Goal: Complete application form

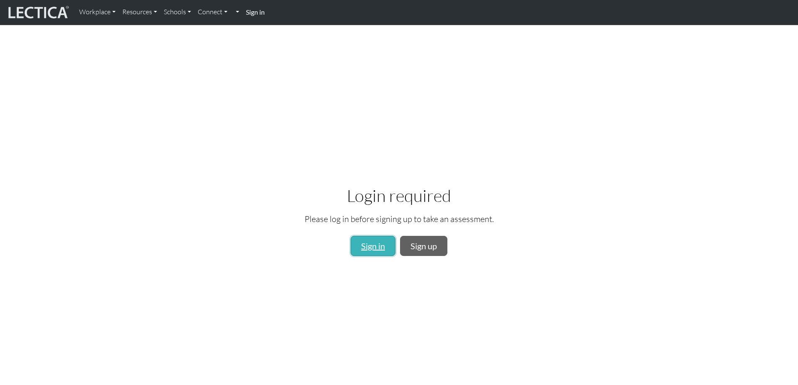
click at [367, 242] on link "Sign in" at bounding box center [373, 246] width 45 height 20
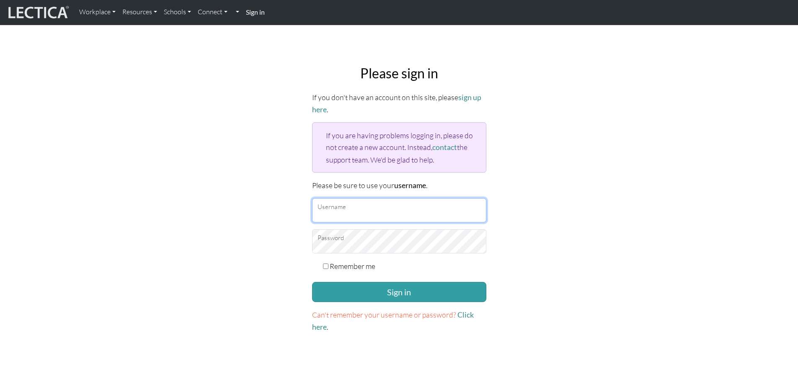
type input "Kennet"
click at [328, 265] on input "Remember me" at bounding box center [325, 266] width 5 height 5
checkbox input "true"
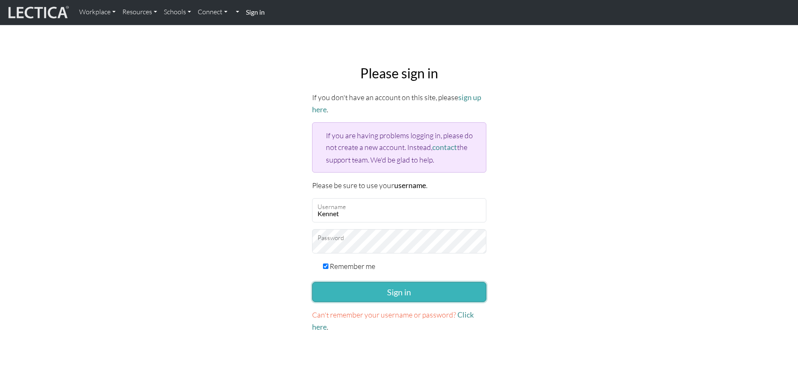
click at [373, 290] on button "Sign in" at bounding box center [399, 292] width 174 height 20
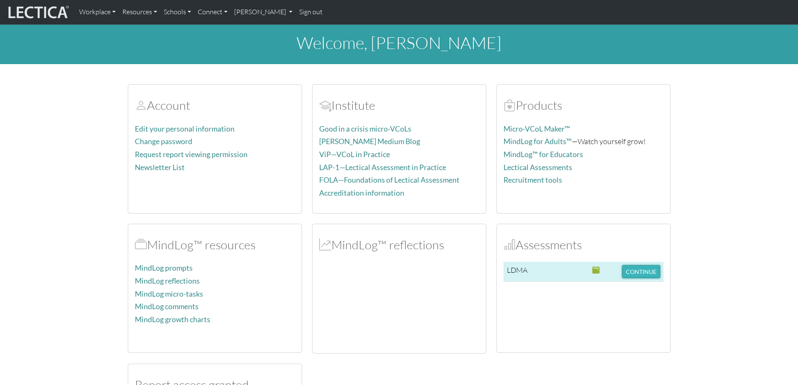
click at [627, 270] on button "CONTINUE" at bounding box center [641, 271] width 38 height 13
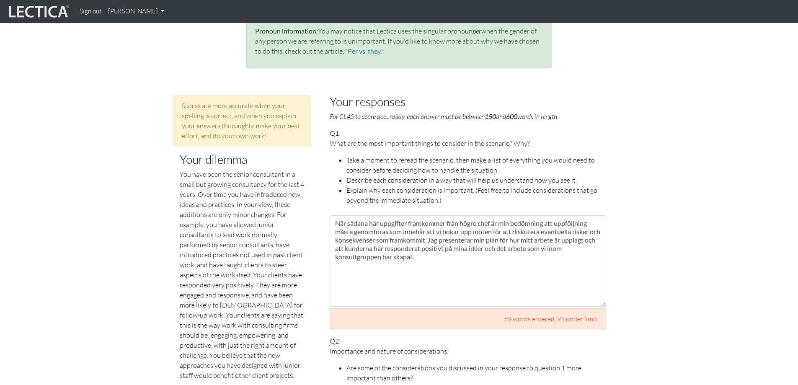
scroll to position [290, 0]
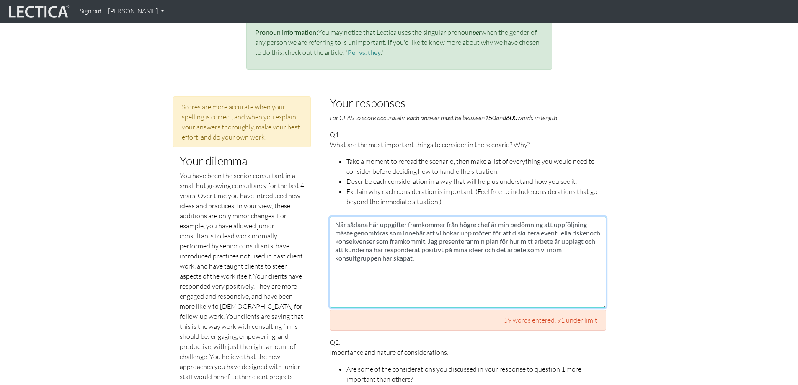
drag, startPoint x: 420, startPoint y: 252, endPoint x: 325, endPoint y: 191, distance: 112.5
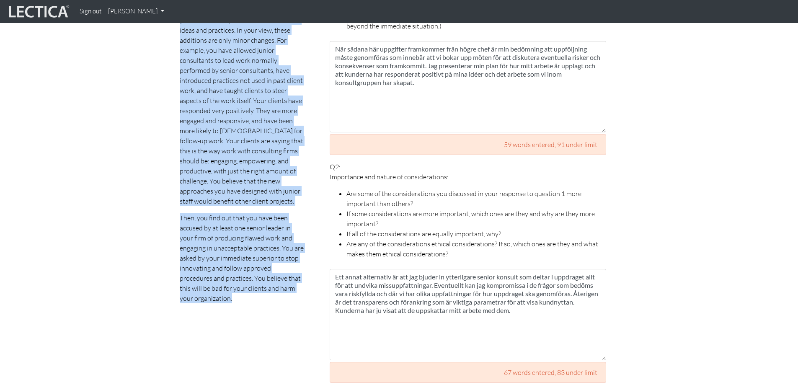
scroll to position [509, 0]
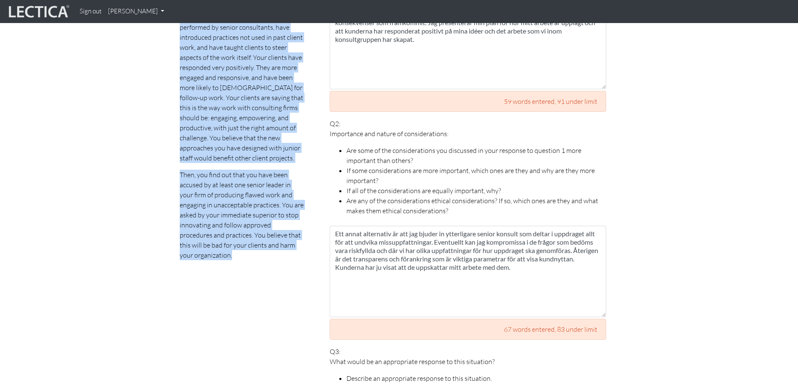
drag, startPoint x: 181, startPoint y: 164, endPoint x: 288, endPoint y: 285, distance: 160.6
copy p "You have been the senior consultant in a small but growing consultancy for the …"
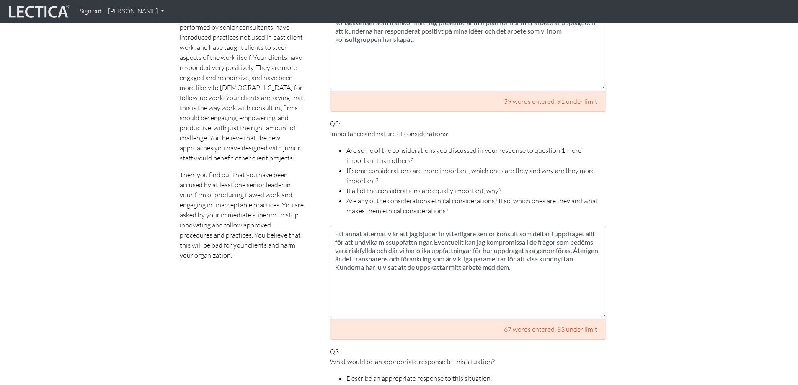
click at [558, 186] on li "If all of the considerations are equally important, why?" at bounding box center [477, 191] width 260 height 10
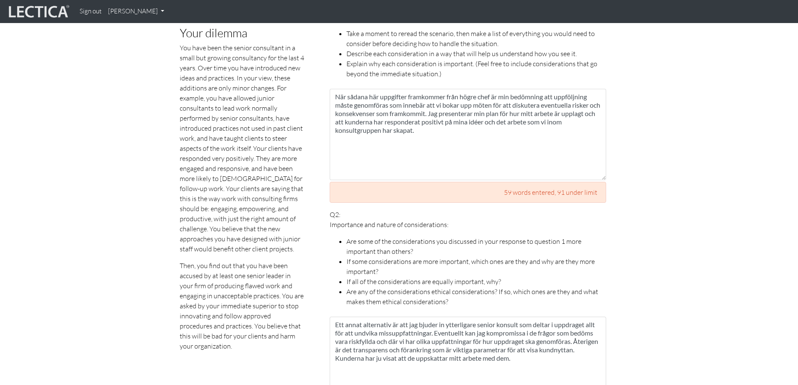
scroll to position [342, 0]
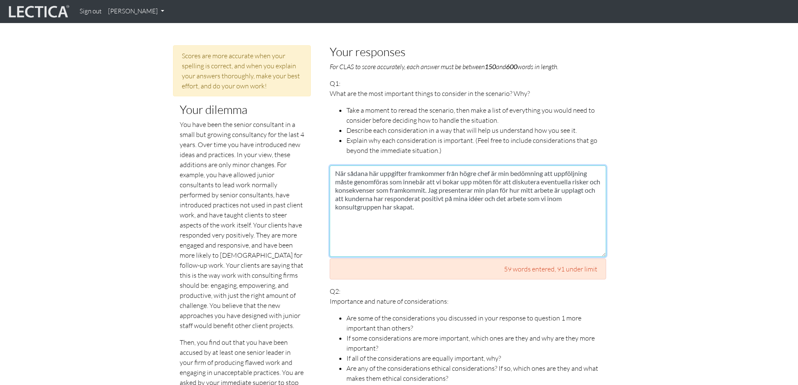
click at [454, 206] on textarea "När sådana här uppgifter framkommer från högre chef är min bedömning att uppföl…" at bounding box center [468, 211] width 277 height 91
drag, startPoint x: 428, startPoint y: 203, endPoint x: 329, endPoint y: 159, distance: 108.7
click at [438, 201] on textarea "När sådana här uppgifter framkommer från högre chef är min bedömning att uppföl…" at bounding box center [468, 211] width 277 height 91
click at [333, 166] on textarea "När sådana här uppgifter framkommer från högre chef är min bedömning att uppföl…" at bounding box center [468, 211] width 277 height 91
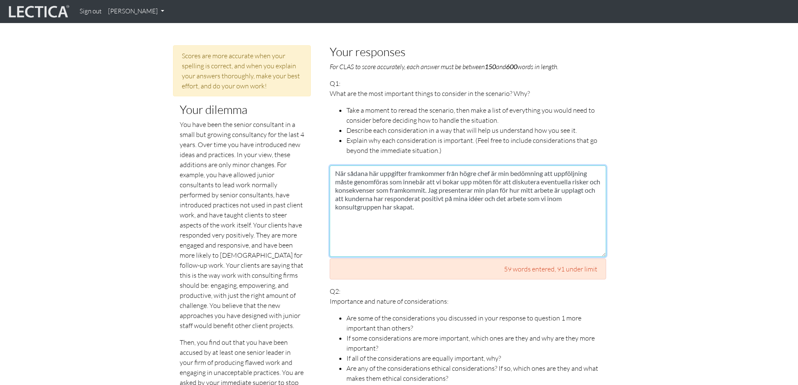
click at [357, 166] on textarea "När sådana här uppgifter framkommer från högre chef är min bedömning att uppföl…" at bounding box center [468, 211] width 277 height 91
click at [431, 202] on textarea "När sådana här uppgifter framkommer från högre chef är min bedömning att uppföl…" at bounding box center [468, 211] width 277 height 91
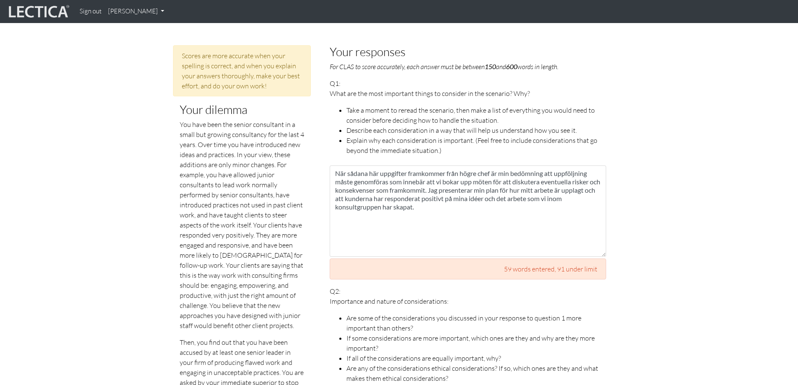
click at [448, 139] on li "Explain why each consideration is important. (Feel free to include consideratio…" at bounding box center [477, 145] width 260 height 20
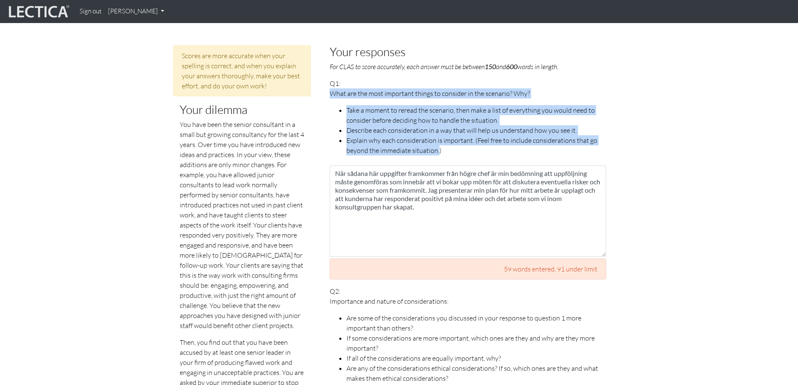
drag, startPoint x: 438, startPoint y: 138, endPoint x: 327, endPoint y: 86, distance: 123.0
copy span "What are the most important things to consider in the scenario? Why? Take a mom…"
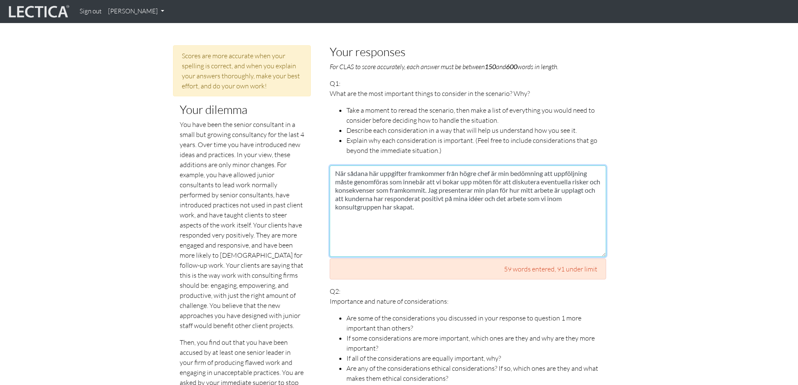
click at [451, 211] on textarea "När sådana här uppgifter framkommer från högre chef är min bedömning att uppföl…" at bounding box center [468, 211] width 277 height 91
click at [444, 202] on textarea "När sådana här uppgifter framkommer från högre chef är min bedömning att uppföl…" at bounding box center [468, 211] width 277 height 91
type textarea "När sådana här uppgifter framkommer från högre chef är min bedömning att uppföl…"
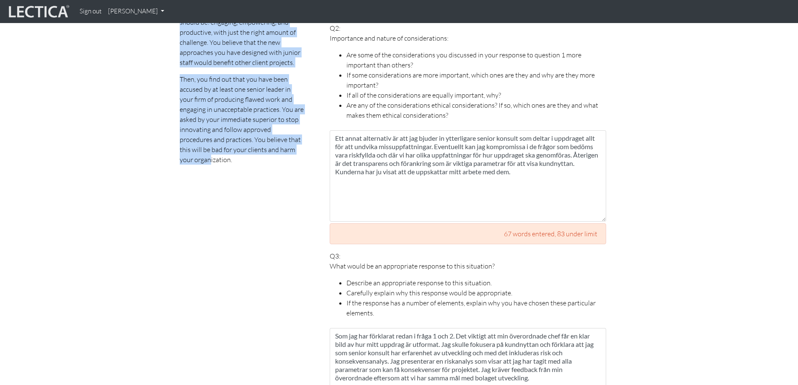
scroll to position [616, 0]
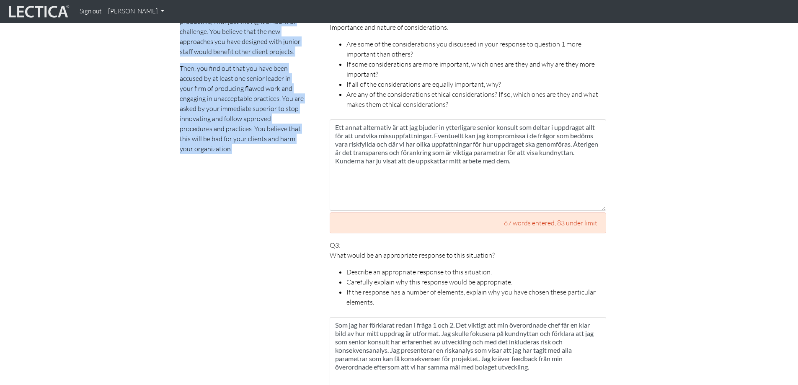
drag, startPoint x: 181, startPoint y: 115, endPoint x: 309, endPoint y: 140, distance: 131.1
click at [309, 140] on div "Scores are more accurate when your spelling is correct, and when you explain yo…" at bounding box center [242, 378] width 151 height 1215
copy p "You have been the senior consultant in a small but growing consultancy for the …"
click at [280, 212] on div "Scores are more accurate when your spelling is correct, and when you explain yo…" at bounding box center [242, 378] width 151 height 1215
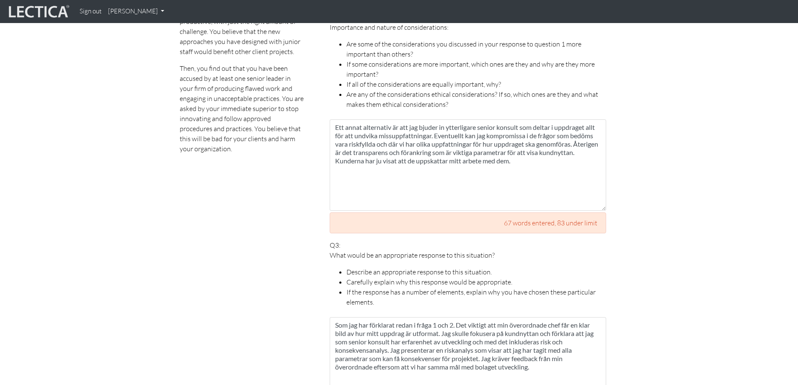
scroll to position [490, 0]
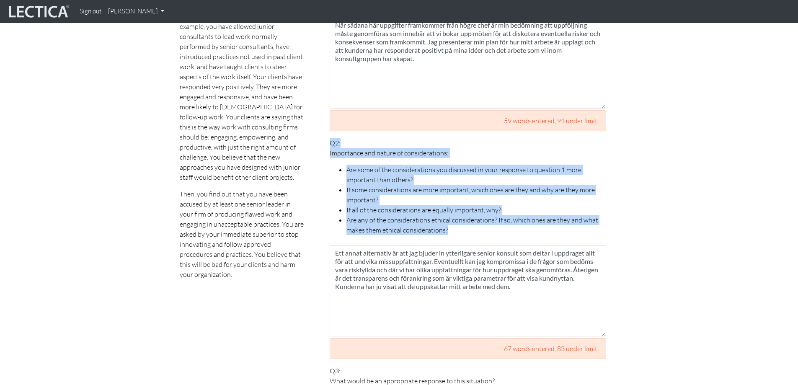
drag, startPoint x: 332, startPoint y: 132, endPoint x: 466, endPoint y: 223, distance: 161.8
click at [466, 223] on p "Q2: Importance and nature of considerations: Are some of the considerations you…" at bounding box center [468, 186] width 277 height 97
copy p "Q2: Importance and nature of considerations: Are some of the considerations you…"
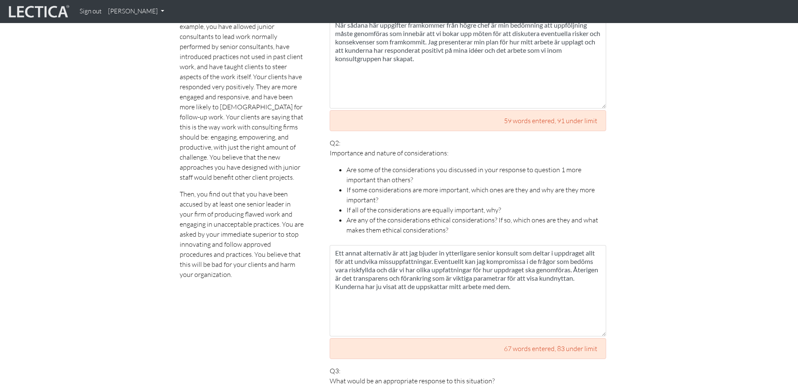
click at [446, 229] on div "Q2: Importance and nature of considerations: Are some of the considerations you…" at bounding box center [468, 248] width 277 height 221
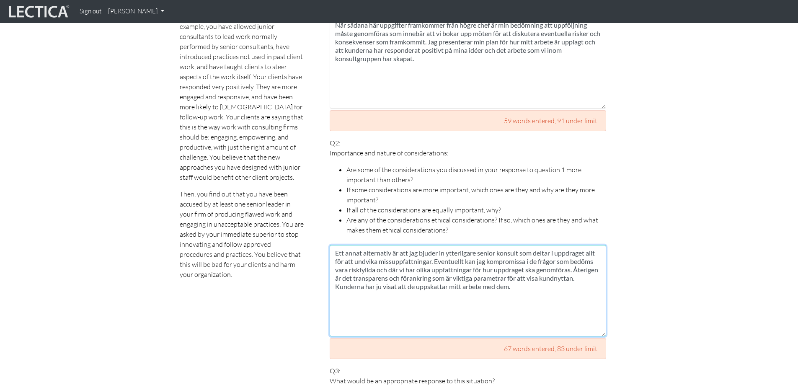
drag, startPoint x: 554, startPoint y: 281, endPoint x: 327, endPoint y: 241, distance: 230.2
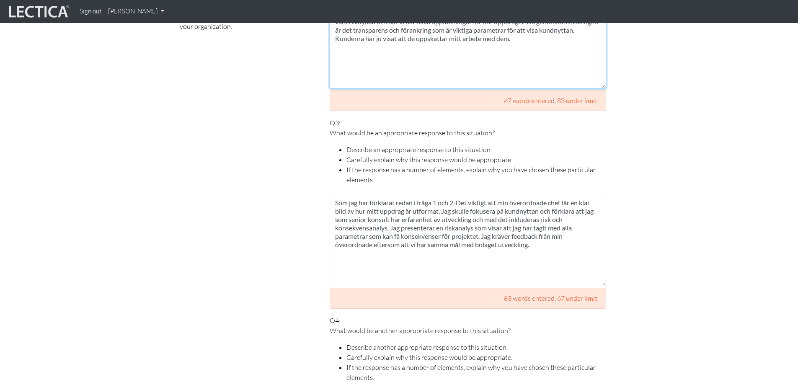
scroll to position [783, 0]
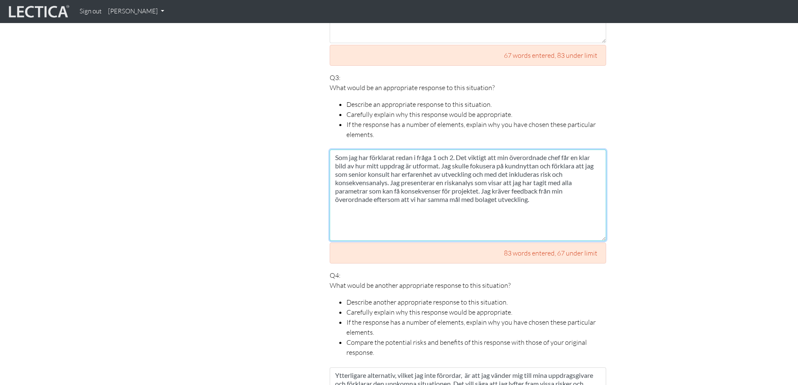
drag, startPoint x: 540, startPoint y: 192, endPoint x: 472, endPoint y: 187, distance: 68.2
click at [472, 187] on textarea "Som jag har förklarat redan i fråga 1 och 2. Det viktigt att min överordnade ch…" at bounding box center [468, 195] width 277 height 91
click at [441, 193] on textarea "Som jag har förklarat redan i fråga 1 och 2. Det viktigt att min överordnade ch…" at bounding box center [468, 195] width 277 height 91
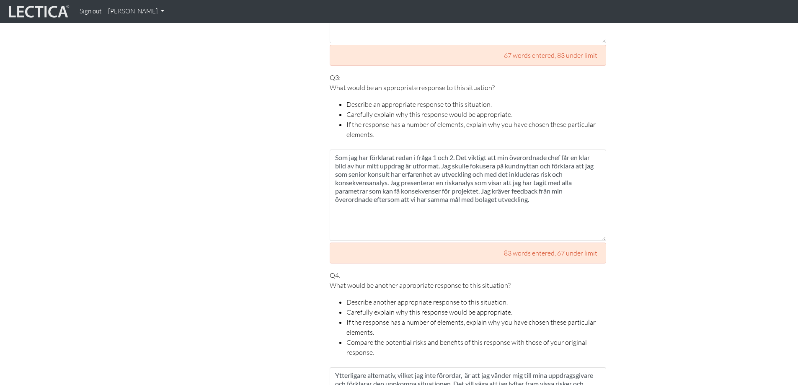
click at [377, 124] on li "If the response has a number of elements, explain why you have chosen these par…" at bounding box center [477, 129] width 260 height 20
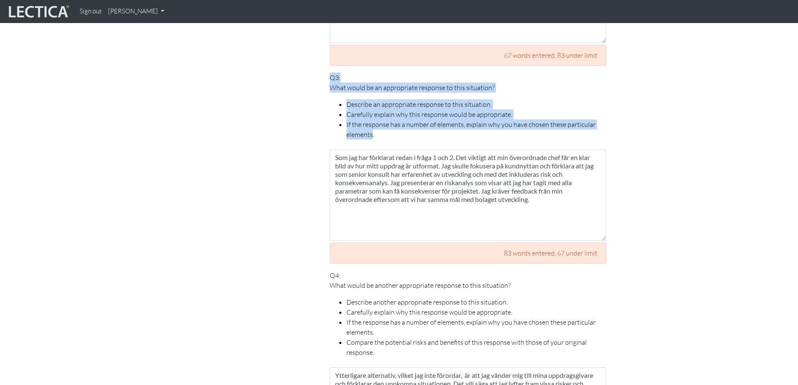
drag, startPoint x: 373, startPoint y: 127, endPoint x: 329, endPoint y: 70, distance: 72.3
click at [329, 70] on div "Your responses For CLAS to score accurately, each answer must be between 150 an…" at bounding box center [468, 210] width 289 height 1215
copy p "Q3: What would be an appropriate response to this situation? Describe an approp…"
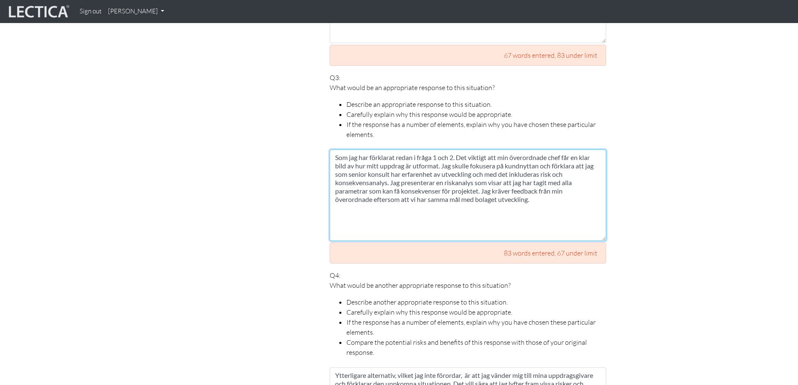
drag, startPoint x: 337, startPoint y: 148, endPoint x: 532, endPoint y: 191, distance: 200.3
click at [544, 197] on textarea "Som jag har förklarat redan i fråga 1 och 2. Det viktigt att min överordnade ch…" at bounding box center [468, 195] width 277 height 91
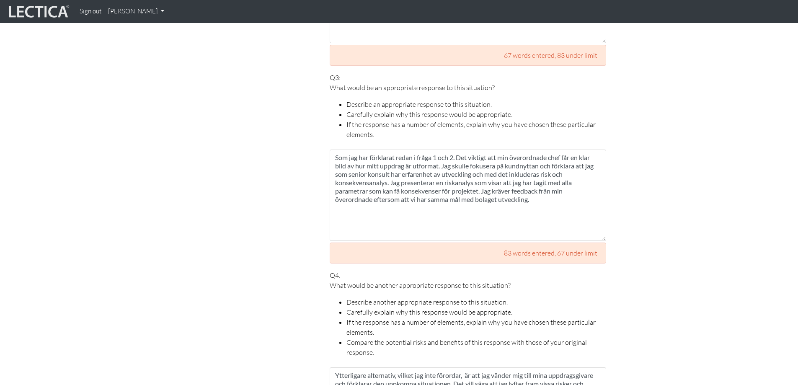
click at [715, 194] on section "Scores are more accurate when your spelling is correct, and when you explain yo…" at bounding box center [399, 210] width 798 height 1215
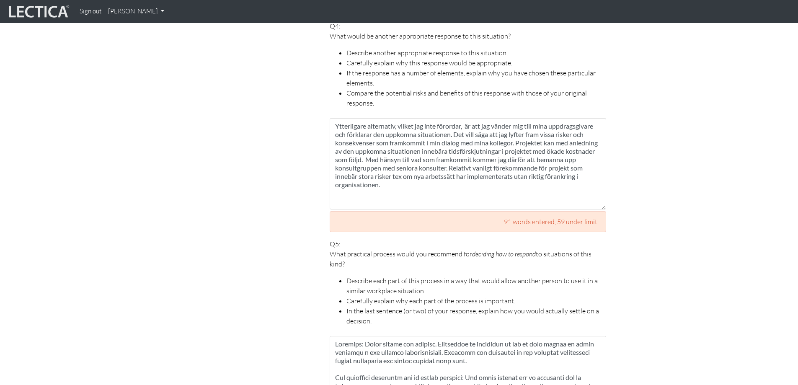
scroll to position [909, 0]
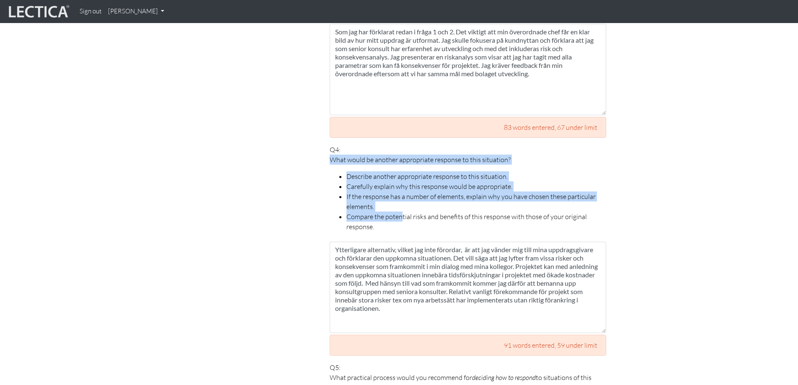
drag, startPoint x: 332, startPoint y: 150, endPoint x: 402, endPoint y: 209, distance: 90.7
click at [403, 209] on span "What would be another appropriate response to this situation? Describe another …" at bounding box center [468, 193] width 277 height 77
click at [402, 212] on li "Compare the potential risks and benefits of this response with those of your or…" at bounding box center [477, 222] width 260 height 20
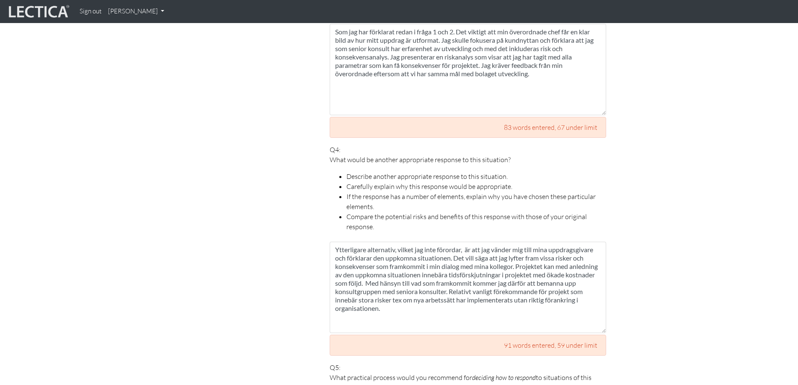
click at [386, 217] on li "Compare the potential risks and benefits of this response with those of your or…" at bounding box center [477, 222] width 260 height 20
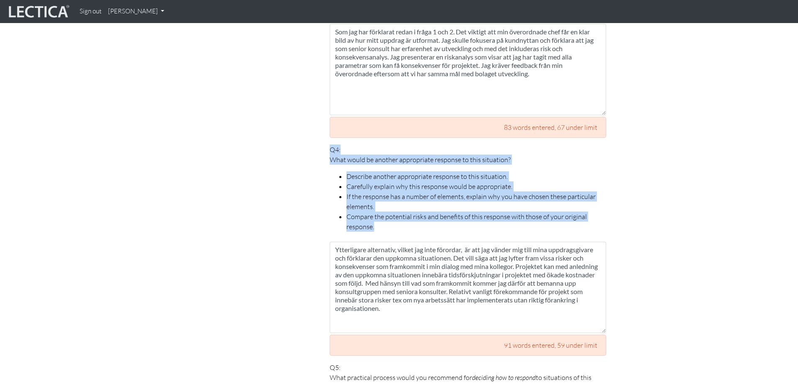
drag, startPoint x: 374, startPoint y: 218, endPoint x: 326, endPoint y: 138, distance: 92.9
click at [326, 138] on div "Your responses For CLAS to score accurately, each answer must be between 150 an…" at bounding box center [468, 85] width 289 height 1215
copy p "Q4: What would be another appropriate response to this situation? Describe anot…"
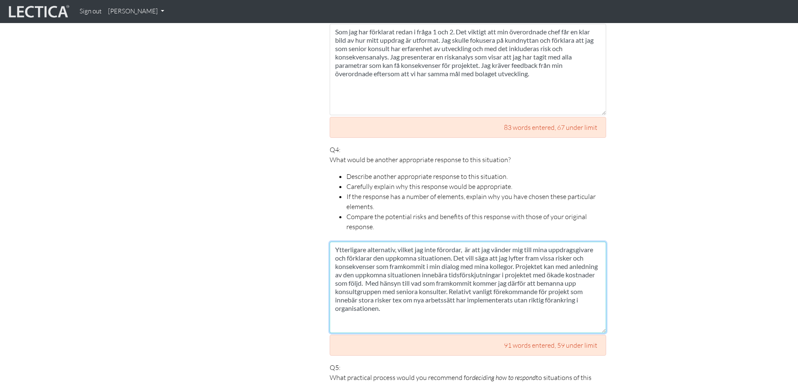
click at [467, 242] on textarea "Ytterligare alternativ, vilket jag inte förordar, är att jag vänder mig till mi…" at bounding box center [468, 287] width 277 height 91
drag, startPoint x: 384, startPoint y: 301, endPoint x: 336, endPoint y: 236, distance: 80.6
click at [336, 242] on textarea "Ytterligare alternativ, vilket jag inte förordar, är att jag vänder mig till mi…" at bounding box center [468, 287] width 277 height 91
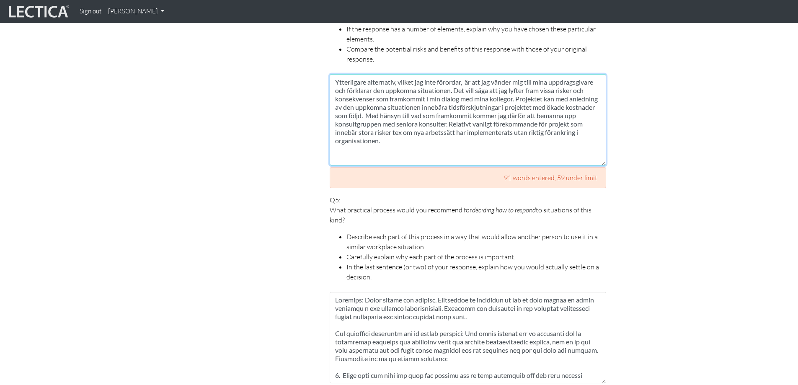
scroll to position [1203, 0]
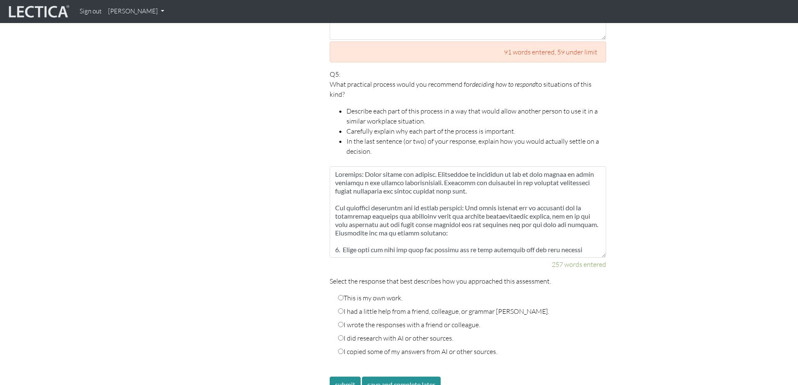
click at [372, 142] on li "In the last sentence (or two) of your response, explain how you would actually …" at bounding box center [477, 146] width 260 height 20
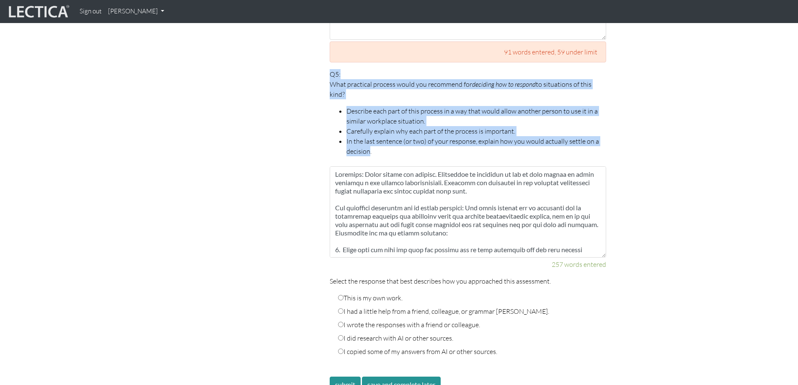
drag, startPoint x: 371, startPoint y: 141, endPoint x: 329, endPoint y: 58, distance: 93.5
copy p "Q5: What practical process would you recommend for deciding how to respond to s…"
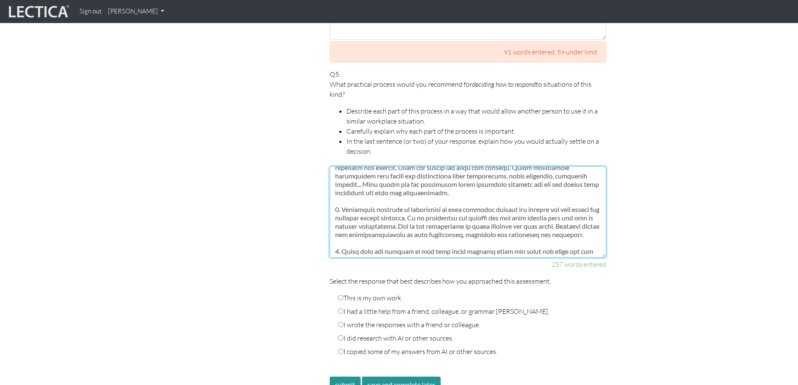
scroll to position [143, 0]
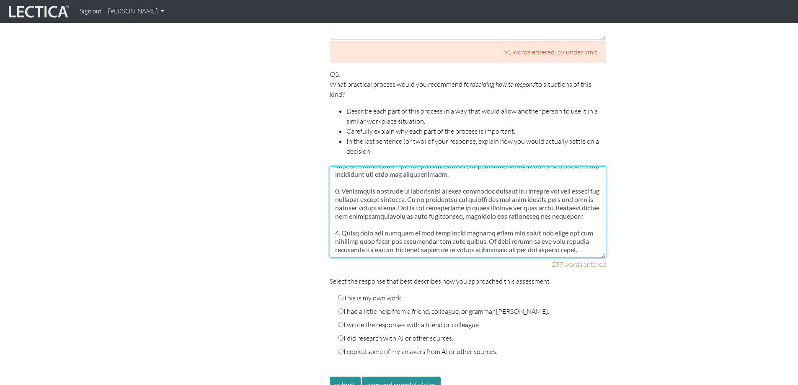
drag, startPoint x: 336, startPoint y: 164, endPoint x: 599, endPoint y: 243, distance: 275.2
click at [599, 243] on textarea at bounding box center [468, 211] width 277 height 91
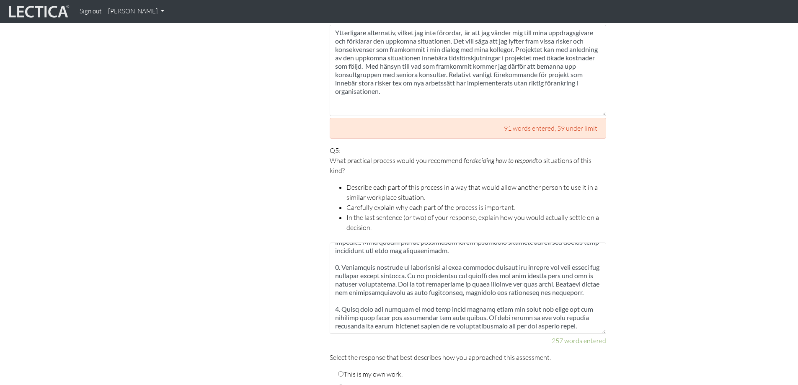
scroll to position [1203, 0]
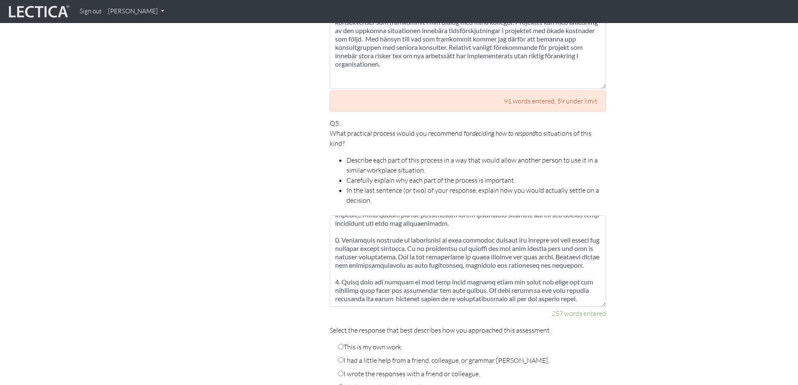
scroll to position [1077, 0]
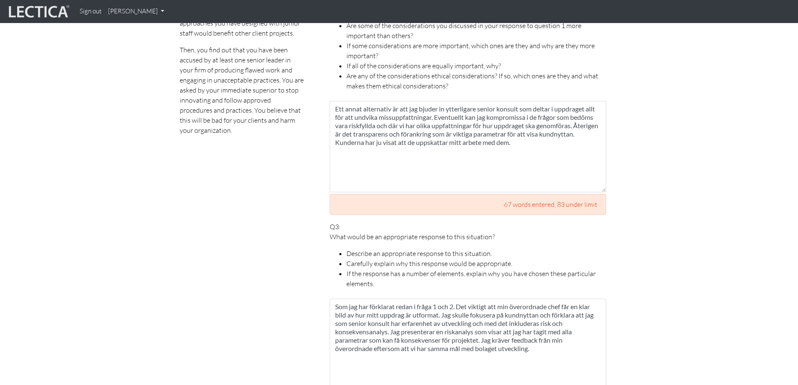
scroll to position [574, 0]
